Goal: Information Seeking & Learning: Learn about a topic

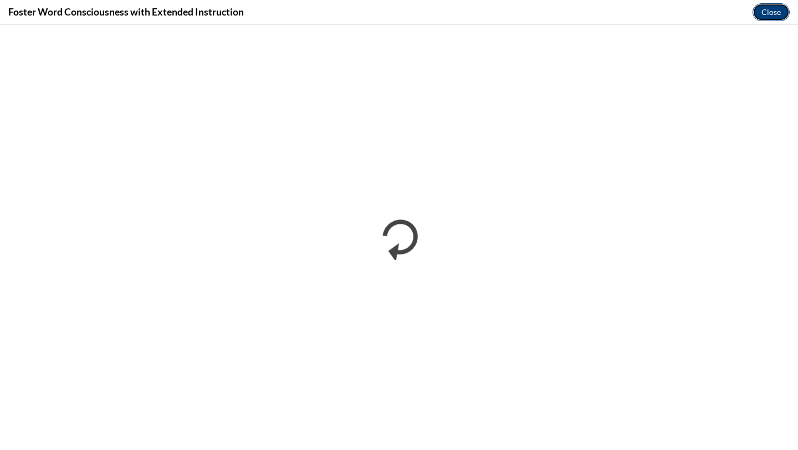
click at [768, 18] on button "Close" at bounding box center [770, 12] width 37 height 18
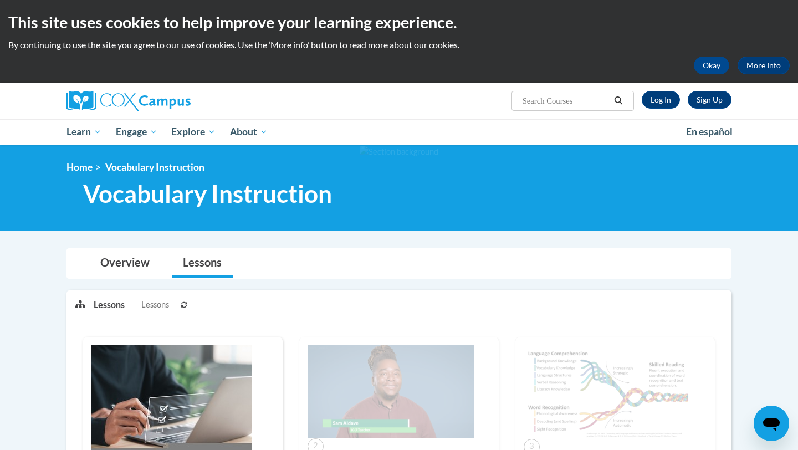
click at [648, 109] on div "Sign Up Log In Search Search..." at bounding box center [512, 97] width 454 height 28
click at [649, 99] on link "Log In" at bounding box center [660, 100] width 38 height 18
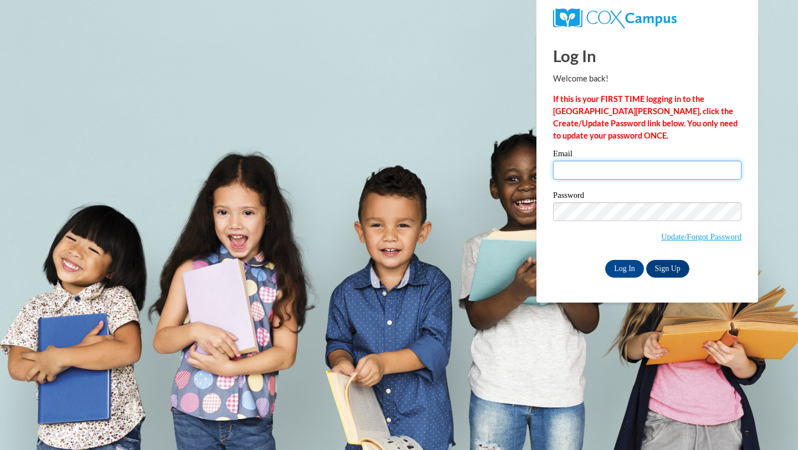
click at [605, 171] on input "Email" at bounding box center [647, 170] width 188 height 19
type input "kpotteiger@waukesha.k12.wi.us"
click at [621, 269] on input "Log In" at bounding box center [624, 269] width 39 height 18
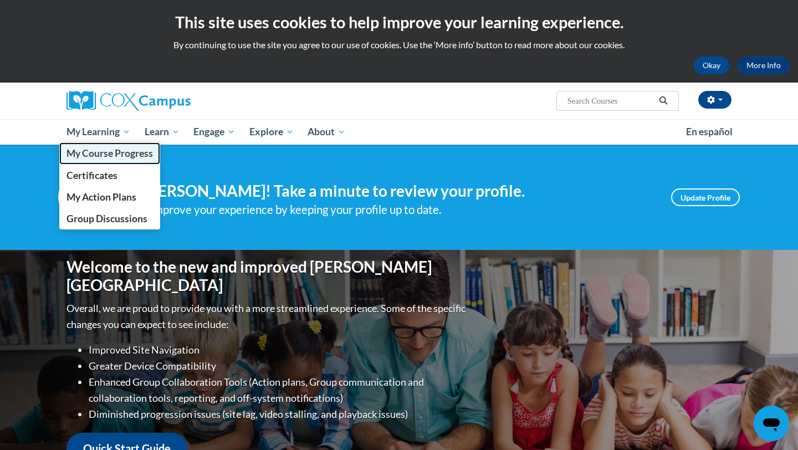
click at [86, 155] on span "My Course Progress" at bounding box center [109, 153] width 86 height 12
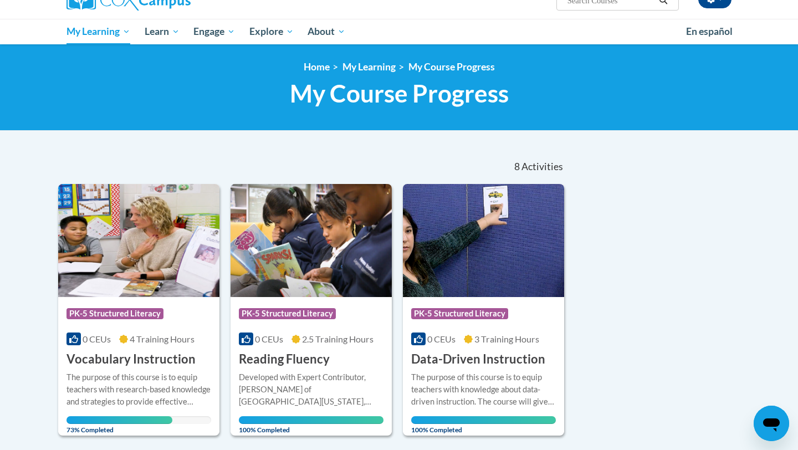
scroll to position [167, 0]
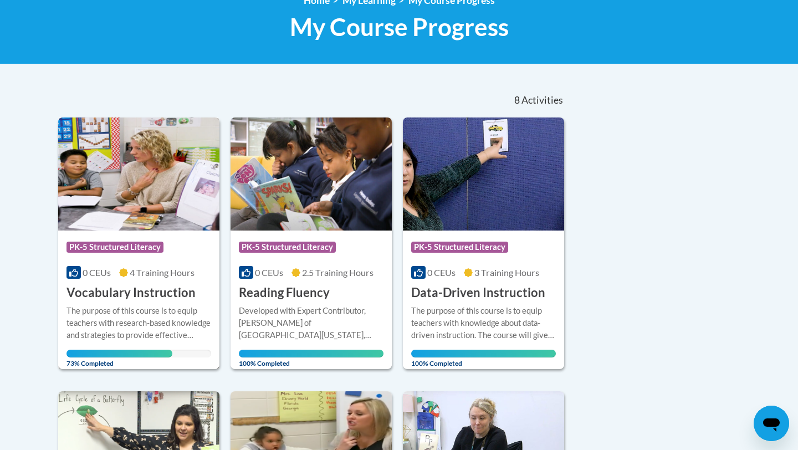
click at [169, 207] on img at bounding box center [138, 173] width 161 height 113
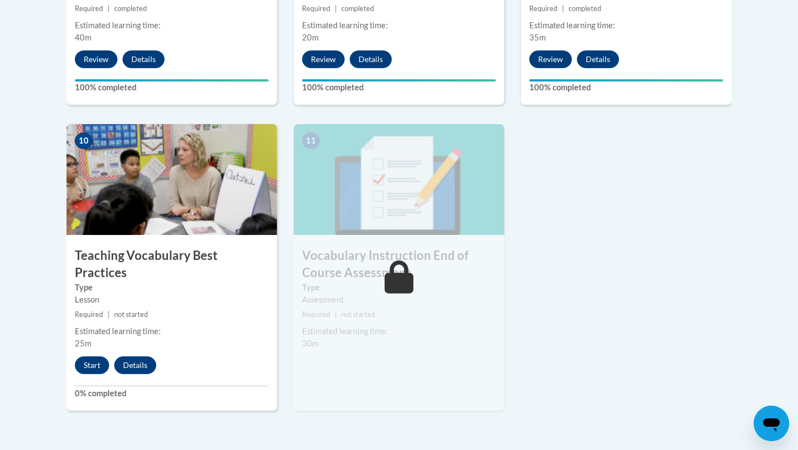
scroll to position [1166, 0]
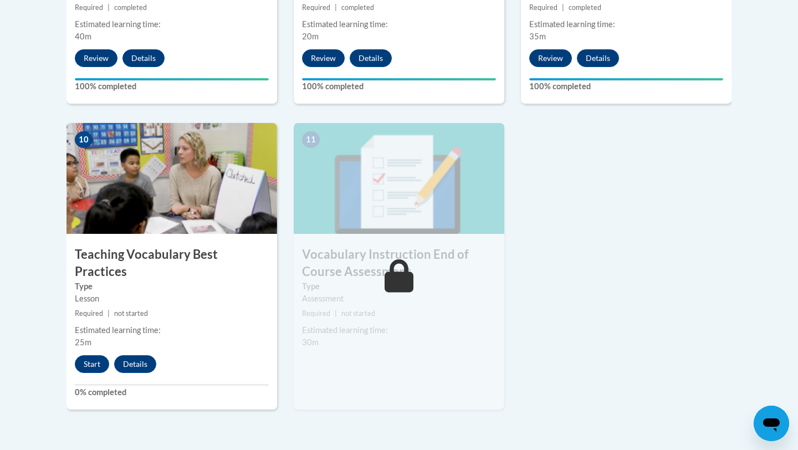
click at [81, 363] on div "10 Teaching Vocabulary Best Practices Type Lesson Required | not started Estima…" at bounding box center [171, 266] width 210 height 286
click at [84, 355] on button "Start" at bounding box center [92, 364] width 34 height 18
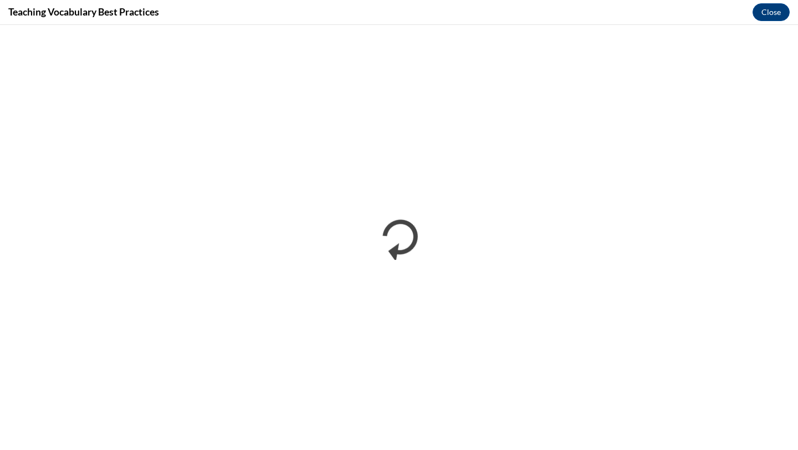
scroll to position [0, 0]
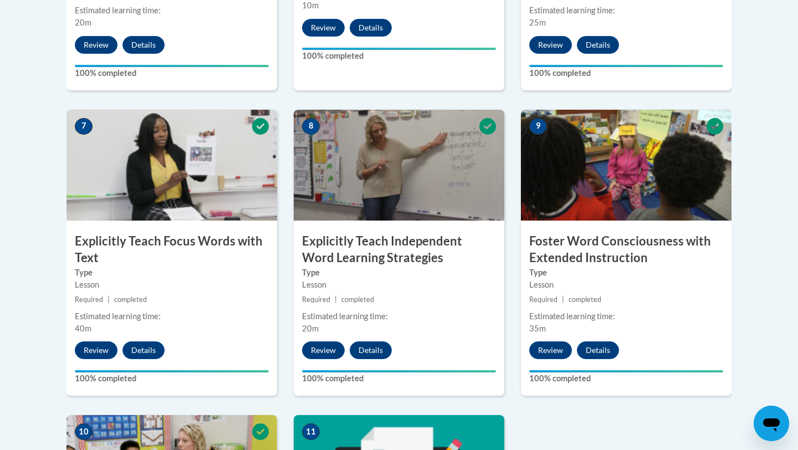
scroll to position [1409, 0]
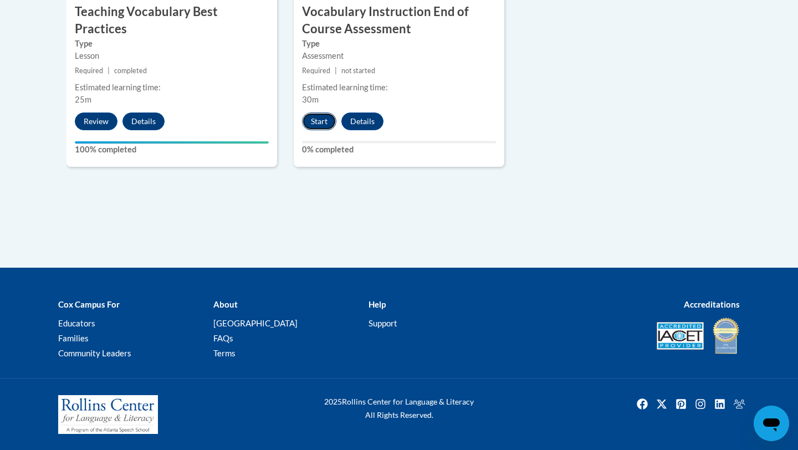
click at [319, 120] on button "Start" at bounding box center [319, 121] width 34 height 18
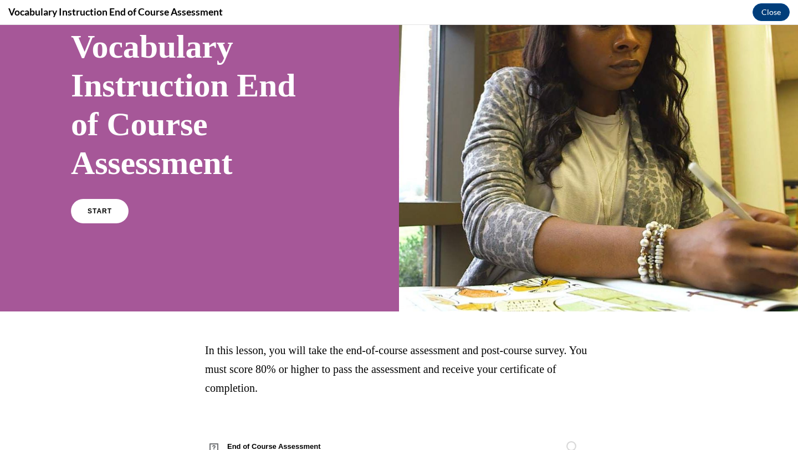
scroll to position [99, 0]
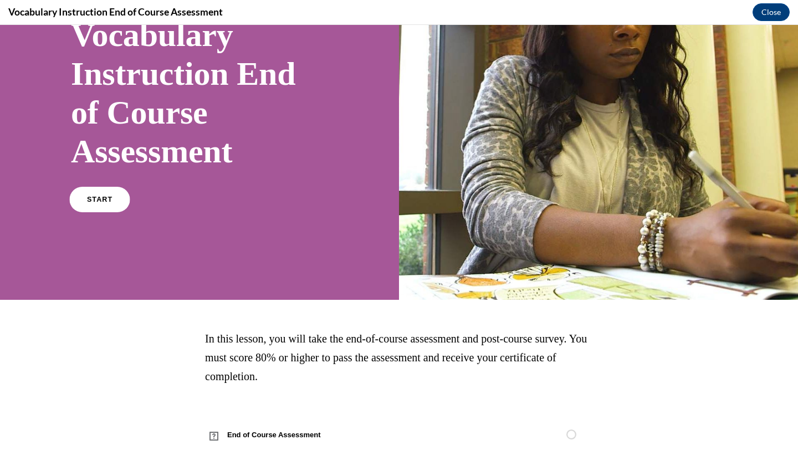
click at [109, 204] on link "START" at bounding box center [99, 199] width 60 height 25
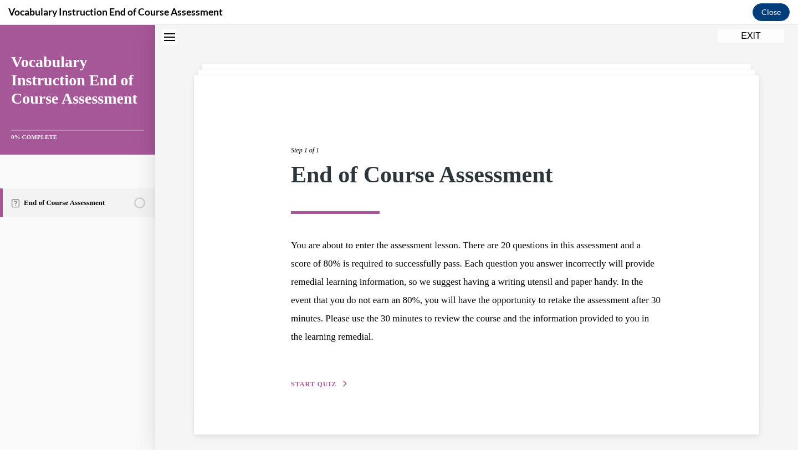
scroll to position [40, 0]
